Goal: Use online tool/utility: Utilize a website feature to perform a specific function

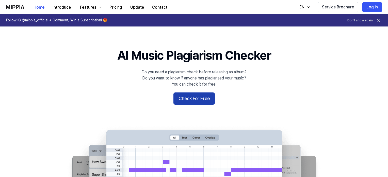
drag, startPoint x: 0, startPoint y: 0, endPoint x: 196, endPoint y: 98, distance: 219.5
click at [196, 98] on button "Check For Free" at bounding box center [193, 98] width 41 height 12
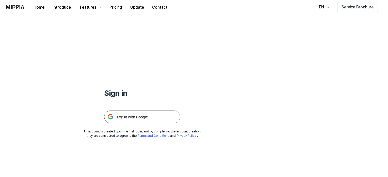
click at [149, 119] on img at bounding box center [142, 116] width 76 height 13
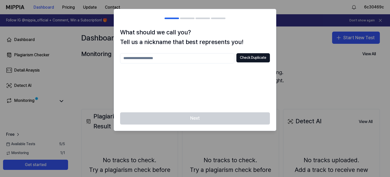
click at [309, 91] on div at bounding box center [195, 88] width 390 height 177
click at [311, 57] on div at bounding box center [195, 88] width 390 height 177
click at [164, 59] on input "text" at bounding box center [177, 58] width 114 height 10
type input "*"
type input "*********"
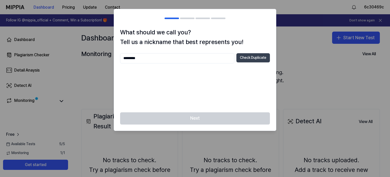
click at [245, 58] on button "Check Duplicate" at bounding box center [253, 57] width 34 height 9
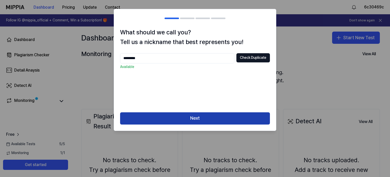
click at [229, 116] on button "Next" at bounding box center [195, 118] width 150 height 12
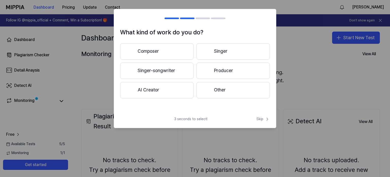
click at [161, 48] on button "Composer" at bounding box center [156, 51] width 73 height 16
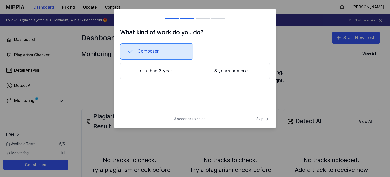
click at [220, 72] on button "3 years or more" at bounding box center [233, 70] width 73 height 17
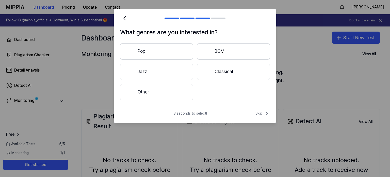
click at [172, 49] on button "Pop" at bounding box center [156, 51] width 73 height 16
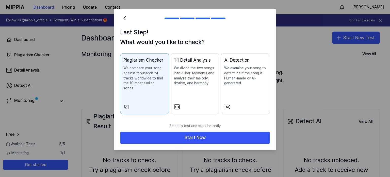
click at [248, 82] on p "We examine your song to determine if the song is Human-made or AI-generated." at bounding box center [245, 76] width 42 height 20
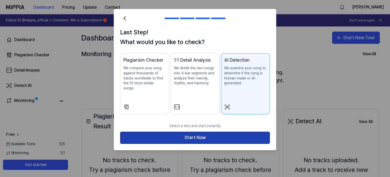
click at [242, 134] on button "Start Now" at bounding box center [195, 137] width 150 height 12
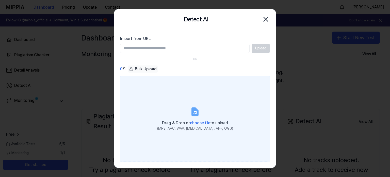
click at [225, 117] on label "Drag & Drop or choose file to upload (MP3, AAC, WAV, FLAC, AIFF, OGG)" at bounding box center [195, 119] width 150 height 86
click at [0, 0] on input "Drag & Drop or choose file to upload (MP3, AAC, WAV, FLAC, AIFF, OGG)" at bounding box center [0, 0] width 0 height 0
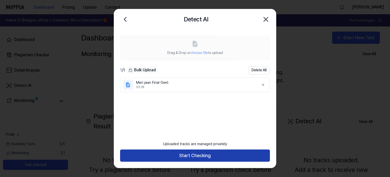
click at [193, 158] on button "Start Checking" at bounding box center [195, 155] width 150 height 12
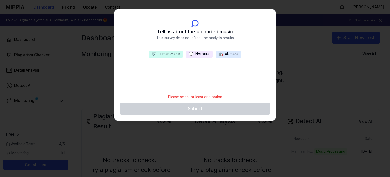
click at [204, 56] on button "💬 Not sure" at bounding box center [199, 54] width 27 height 7
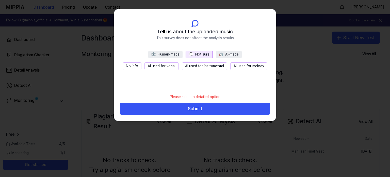
click at [133, 68] on button "No info" at bounding box center [132, 66] width 19 height 8
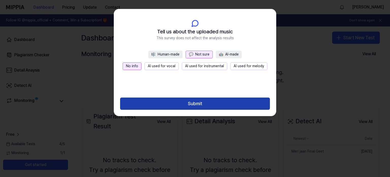
click at [229, 104] on button "Submit" at bounding box center [195, 103] width 150 height 12
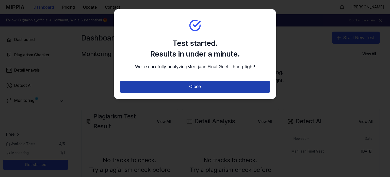
click at [198, 91] on button "Close" at bounding box center [195, 87] width 150 height 12
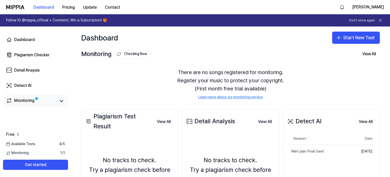
click at [38, 103] on link "Monitoring" at bounding box center [31, 100] width 50 height 7
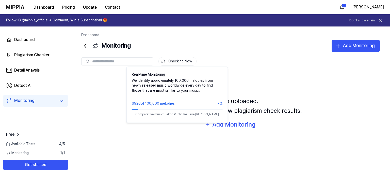
click at [177, 63] on button "Checking Now" at bounding box center [178, 61] width 38 height 9
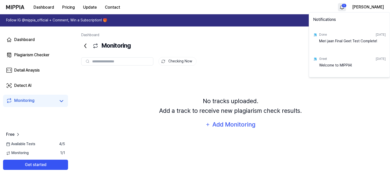
click at [355, 7] on html "Dashboard Pricing Update Contact 1 Bhai jaan Follow IG @mippia_official + Comme…" at bounding box center [195, 88] width 390 height 177
click at [342, 39] on div "Meri jaan Final Geet Test Complete!" at bounding box center [352, 44] width 67 height 10
click at [60, 100] on html "Dashboard Pricing Update Contact Bhai jaan Follow IG @mippia_official + Comment…" at bounding box center [195, 88] width 390 height 177
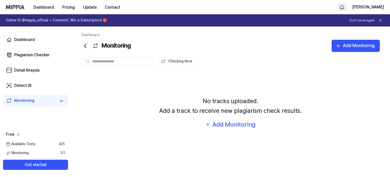
click at [60, 100] on icon at bounding box center [61, 101] width 6 height 6
click at [43, 40] on link "Dashboard" at bounding box center [35, 40] width 65 height 12
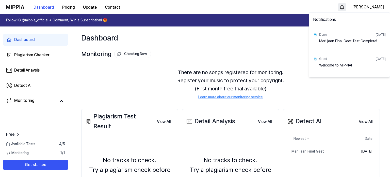
click at [358, 7] on html "Dashboard Pricing Update Contact Bhai jaan Follow IG @mippia_official + Comment…" at bounding box center [195, 88] width 390 height 177
click at [259, 93] on html "Dashboard Pricing Update Contact Bhai jaan Follow IG @mippia_official + Comment…" at bounding box center [195, 88] width 390 height 177
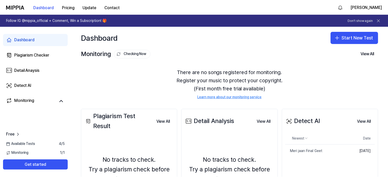
scroll to position [51, 0]
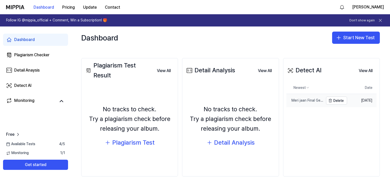
click at [314, 98] on div "Meri jaan Final Geet" at bounding box center [305, 100] width 37 height 5
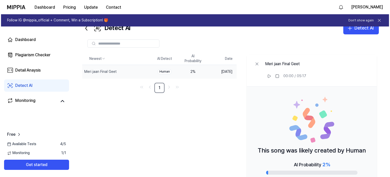
scroll to position [0, 0]
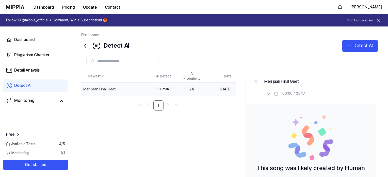
click at [86, 48] on icon at bounding box center [86, 46] width 2 height 4
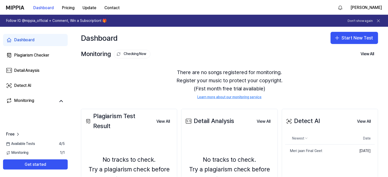
scroll to position [51, 0]
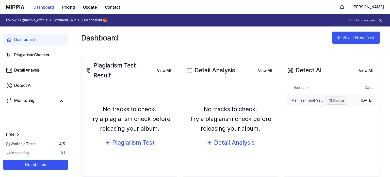
click at [340, 101] on button "Delete" at bounding box center [336, 100] width 21 height 8
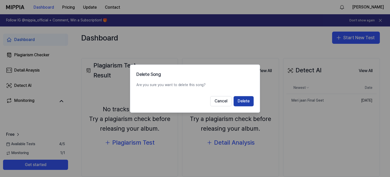
click at [246, 101] on button "Delete" at bounding box center [244, 101] width 20 height 10
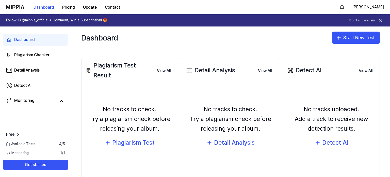
click at [324, 143] on div "Detect AI" at bounding box center [335, 142] width 26 height 10
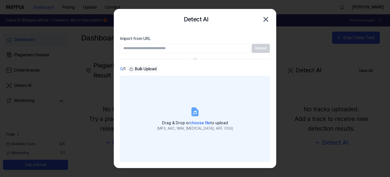
click at [201, 121] on span "choose file" at bounding box center [200, 122] width 20 height 5
click at [0, 0] on input "Drag & Drop or choose file to upload (MP3, AAC, WAV, FLAC, AIFF, OGG)" at bounding box center [0, 0] width 0 height 0
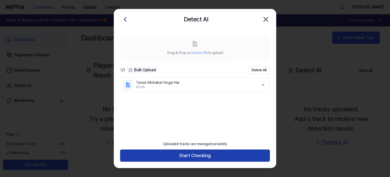
click at [247, 151] on button "Start Checking" at bounding box center [195, 155] width 150 height 12
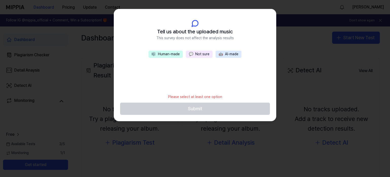
click at [202, 54] on button "💬 Not sure" at bounding box center [199, 54] width 27 height 7
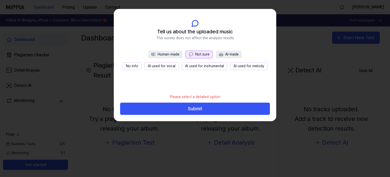
click at [135, 65] on button "No info" at bounding box center [132, 66] width 19 height 8
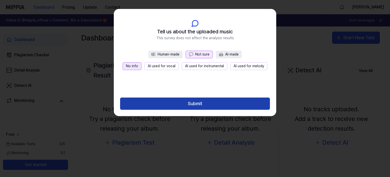
click at [184, 100] on button "Submit" at bounding box center [195, 103] width 150 height 12
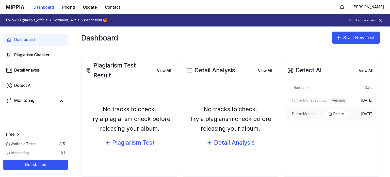
click at [307, 116] on div "Tumse Mohabat Hogyi Hai" at bounding box center [305, 113] width 37 height 5
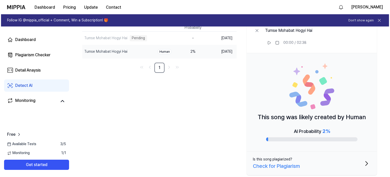
scroll to position [0, 0]
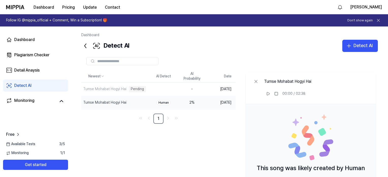
click at [85, 47] on icon at bounding box center [86, 46] width 2 height 4
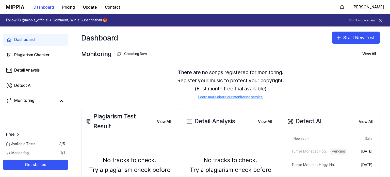
scroll to position [60, 0]
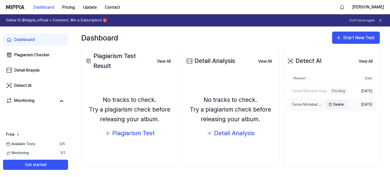
click at [338, 103] on button "Delete" at bounding box center [336, 104] width 21 height 8
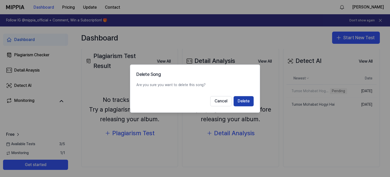
click at [245, 100] on button "Delete" at bounding box center [244, 101] width 20 height 10
